Goal: Task Accomplishment & Management: Complete application form

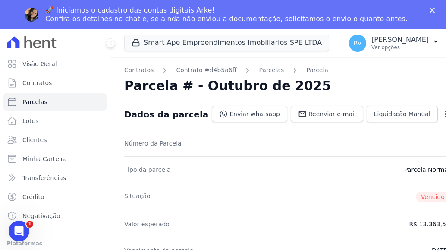
scroll to position [216, 0]
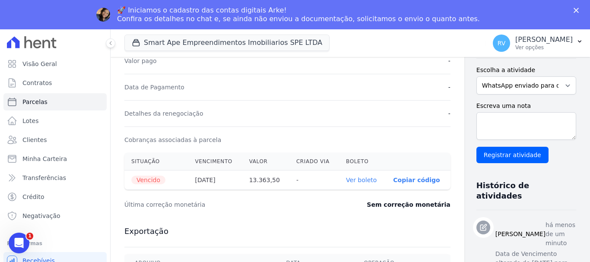
click at [446, 10] on icon "Fechar" at bounding box center [575, 10] width 5 height 5
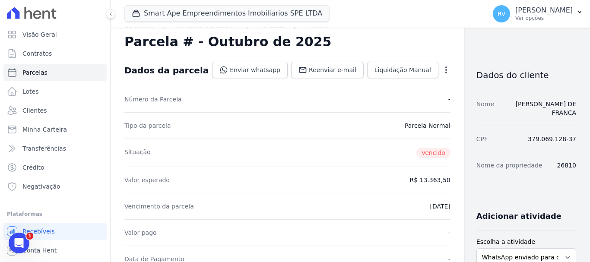
scroll to position [0, 0]
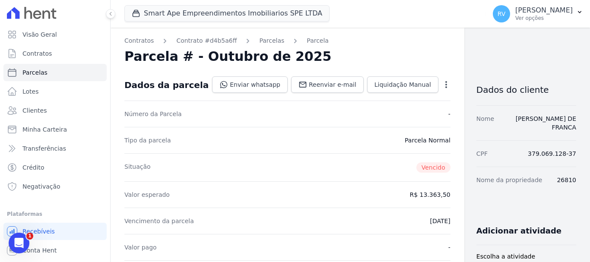
click at [442, 81] on icon "button" at bounding box center [446, 84] width 9 height 9
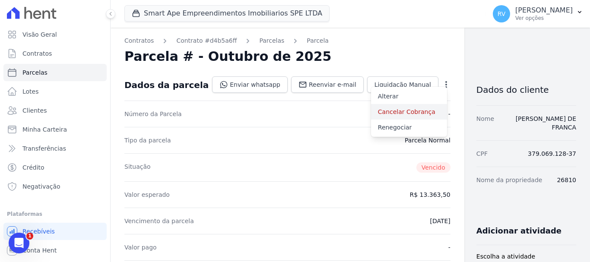
click at [371, 115] on link "Cancelar Cobrança" at bounding box center [409, 112] width 76 height 16
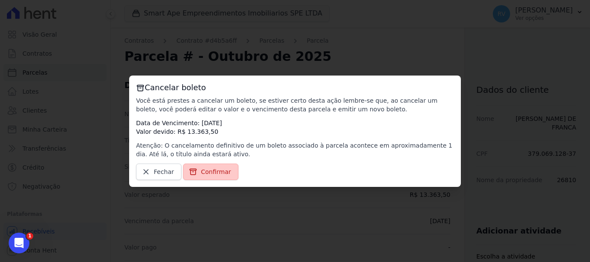
click at [211, 172] on span "Confirmar" at bounding box center [216, 172] width 30 height 9
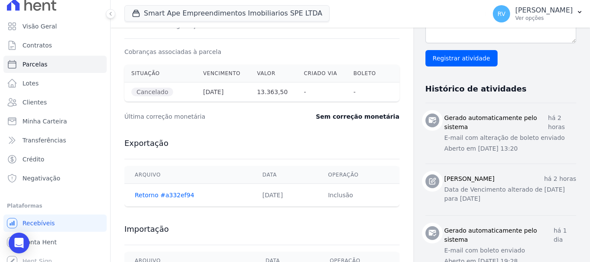
scroll to position [16, 0]
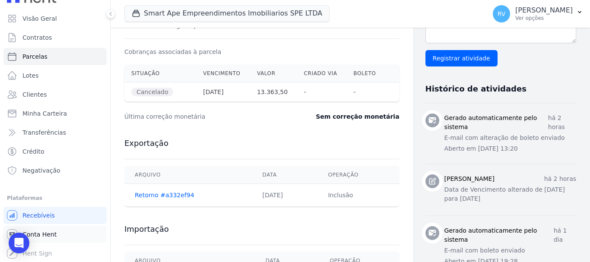
click at [48, 233] on span "Conta Hent" at bounding box center [39, 234] width 34 height 9
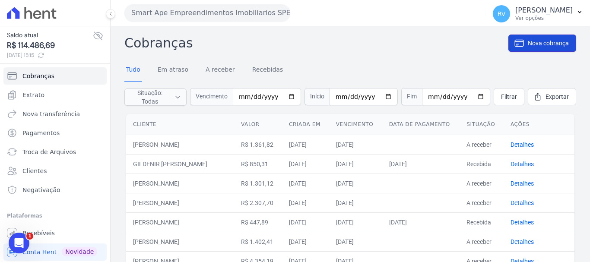
click at [446, 40] on span "Nova cobrança" at bounding box center [548, 43] width 41 height 9
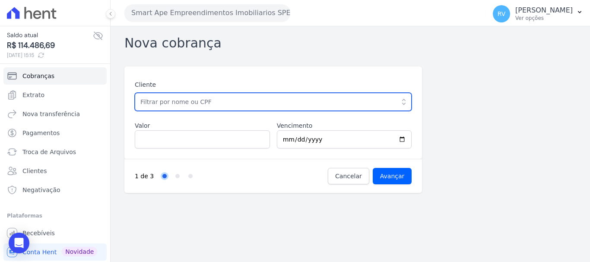
click at [234, 104] on input "text" at bounding box center [273, 102] width 277 height 18
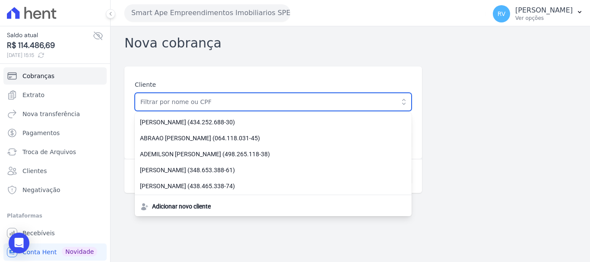
click at [191, 99] on input "text" at bounding box center [273, 102] width 277 height 18
paste input "[PERSON_NAME] [PERSON_NAME]"
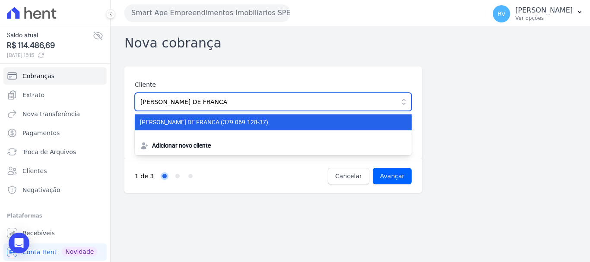
type input "[PERSON_NAME] [PERSON_NAME]"
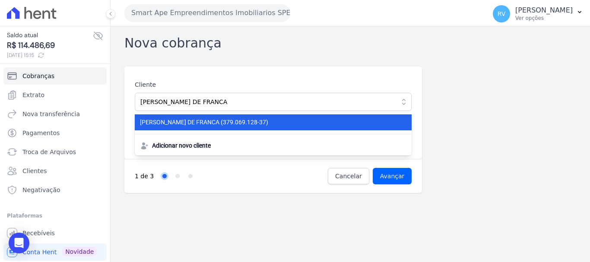
click at [268, 123] on span "ANDRESSA OLIVEIRA DE FRANCA (379.069.128-37)" at bounding box center [268, 122] width 256 height 9
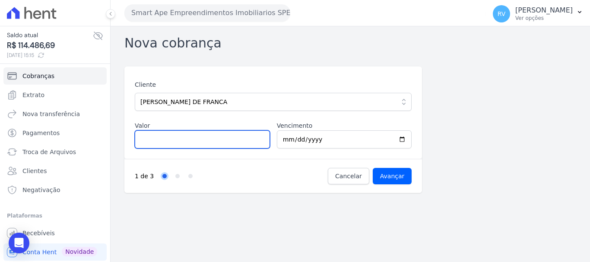
click at [205, 144] on input "Valor" at bounding box center [202, 139] width 135 height 18
type input "11843.25"
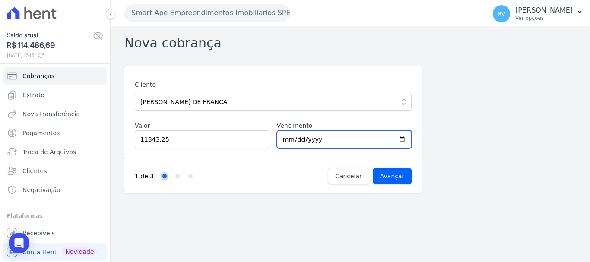
click at [401, 136] on input "2025-10-09" at bounding box center [344, 139] width 135 height 18
type input "2025-10-10"
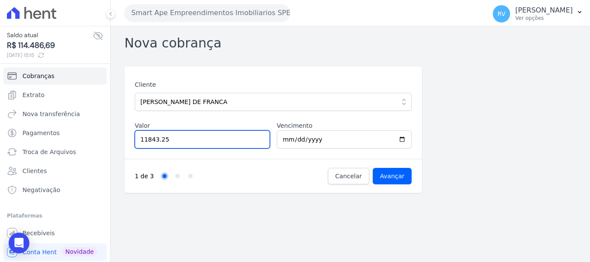
click at [178, 137] on input "11843.25" at bounding box center [202, 139] width 135 height 18
click at [147, 139] on input "11843.25" at bounding box center [202, 139] width 135 height 18
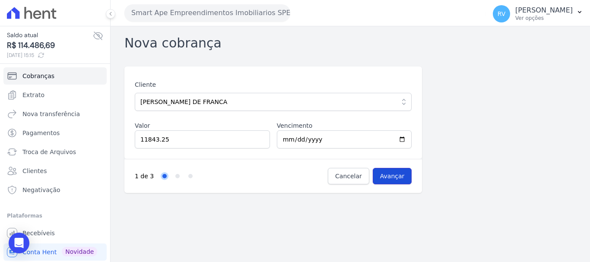
click at [392, 174] on input "Avançar" at bounding box center [392, 176] width 39 height 16
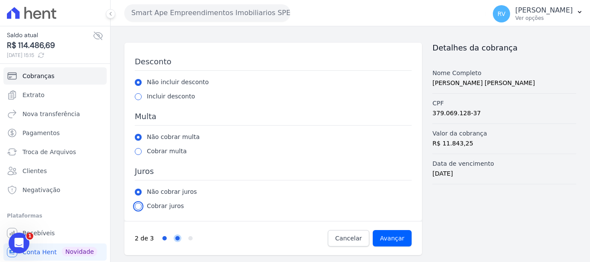
click at [139, 207] on input "radio" at bounding box center [138, 206] width 7 height 7
radio input "true"
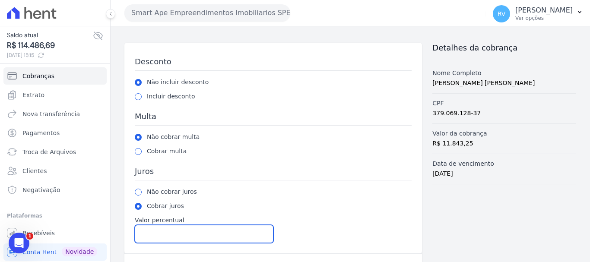
click at [159, 235] on input "Valor percentual" at bounding box center [204, 234] width 139 height 18
type input "1.00"
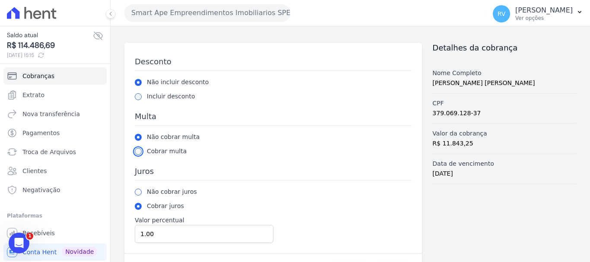
click at [138, 152] on input "radio" at bounding box center [138, 151] width 7 height 7
radio input "true"
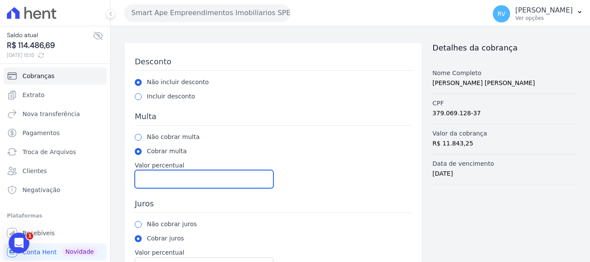
click at [171, 181] on input "Valor percentual" at bounding box center [204, 179] width 139 height 18
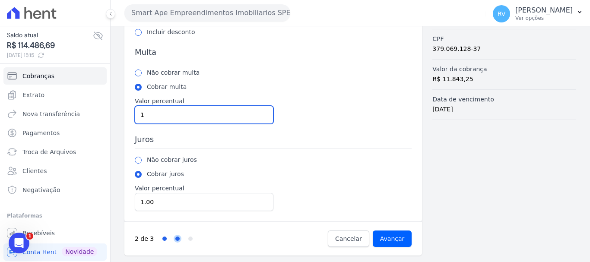
scroll to position [89, 0]
type input "1"
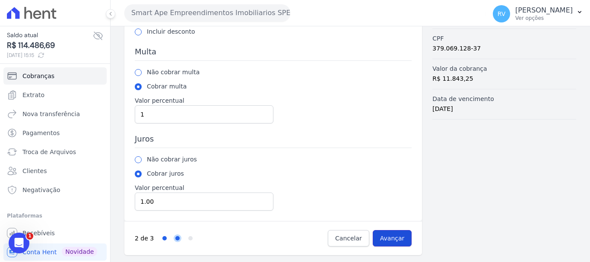
click at [389, 234] on input "Avançar" at bounding box center [392, 238] width 39 height 16
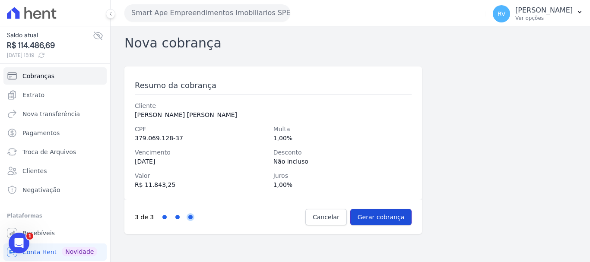
click at [391, 216] on input "Gerar cobrança" at bounding box center [381, 217] width 62 height 16
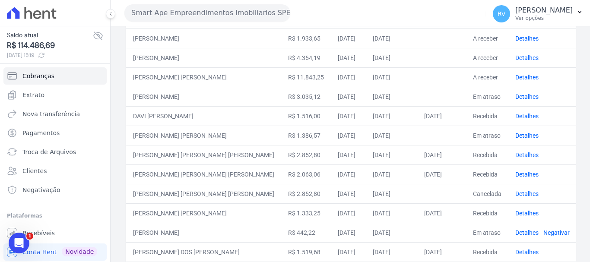
scroll to position [186, 0]
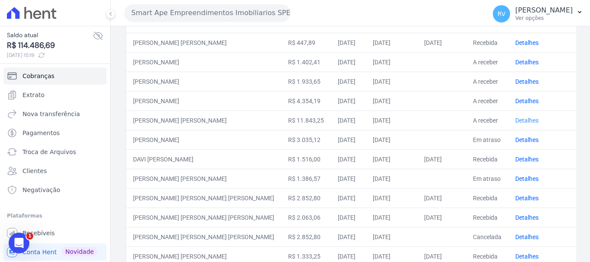
click at [516, 117] on link "Detalhes" at bounding box center [526, 120] width 23 height 7
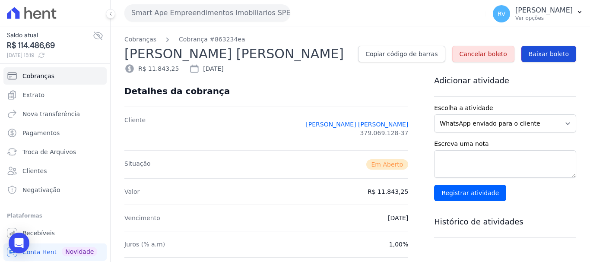
click at [535, 52] on span "Baixar boleto" at bounding box center [548, 54] width 40 height 9
